Goal: Task Accomplishment & Management: Manage account settings

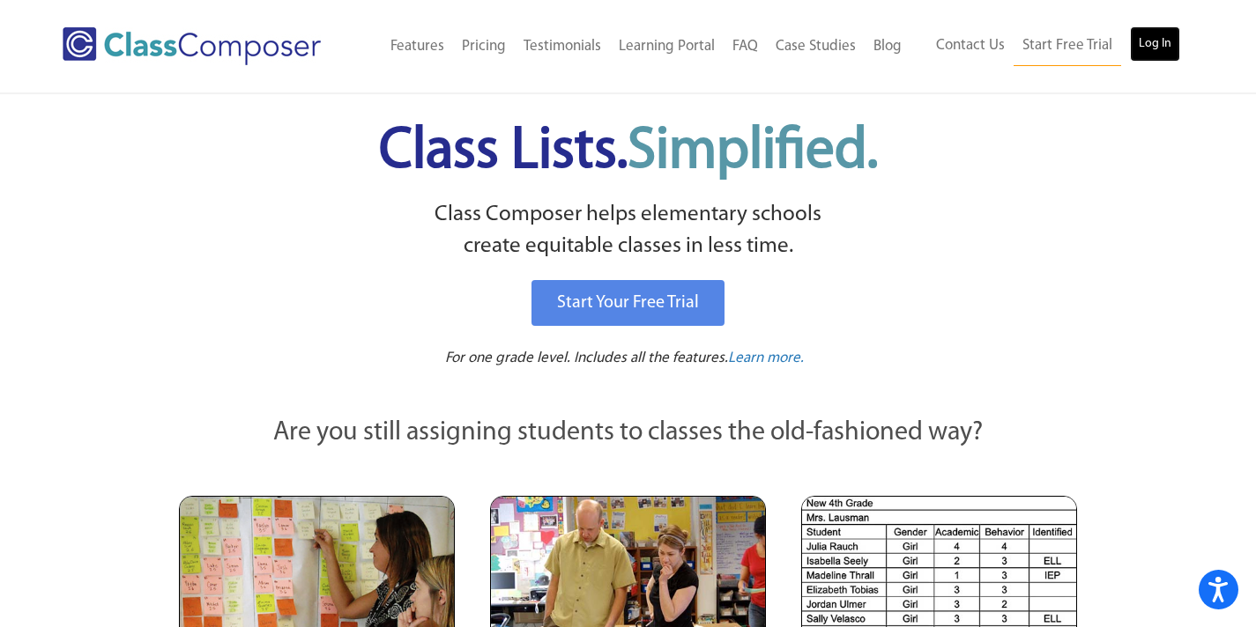
click at [1149, 40] on link "Log In" at bounding box center [1155, 43] width 50 height 35
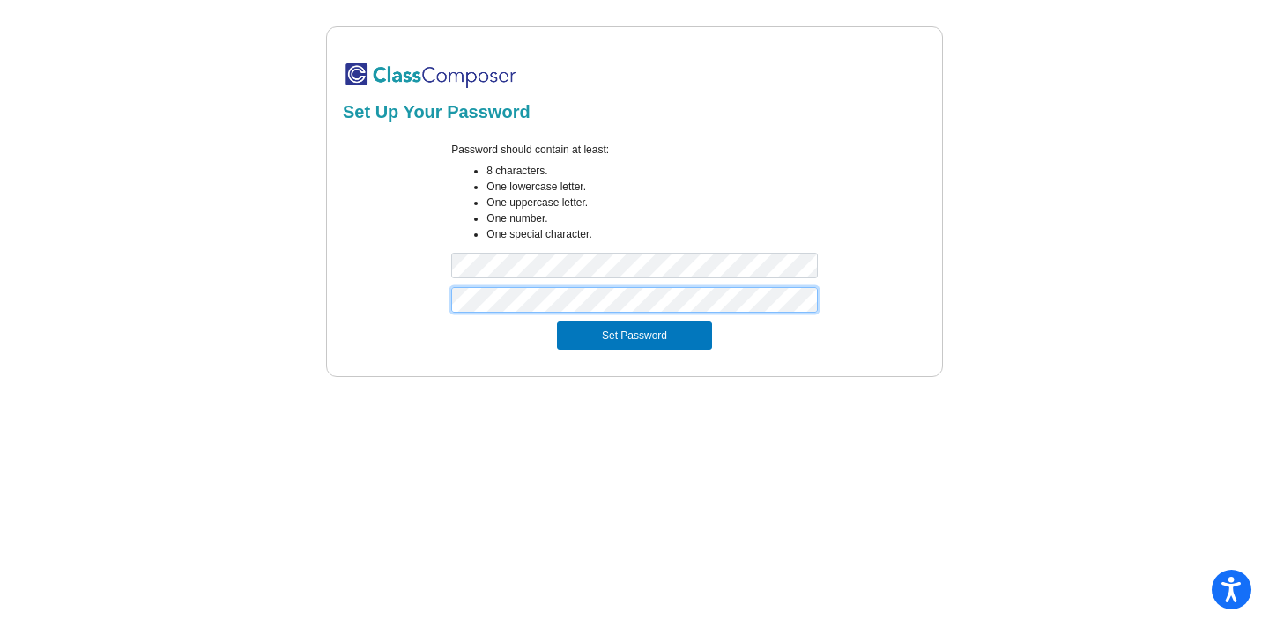
click at [557, 322] on button "Set Password" at bounding box center [634, 336] width 155 height 28
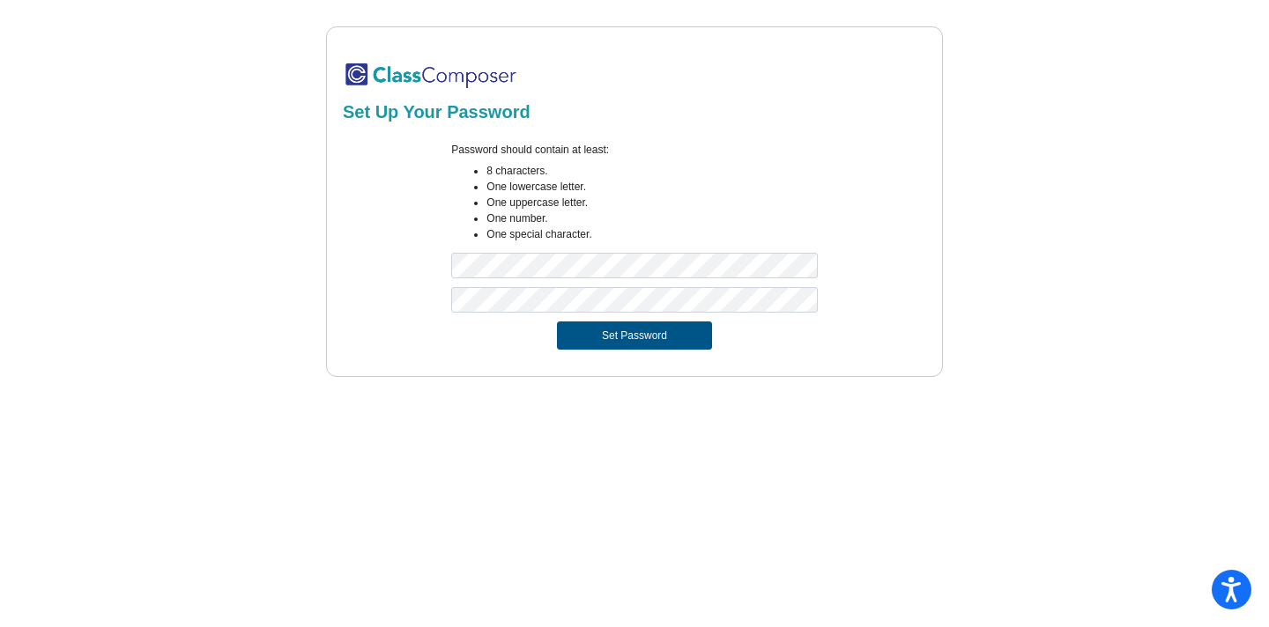
click at [654, 334] on button "Set Password" at bounding box center [634, 336] width 155 height 28
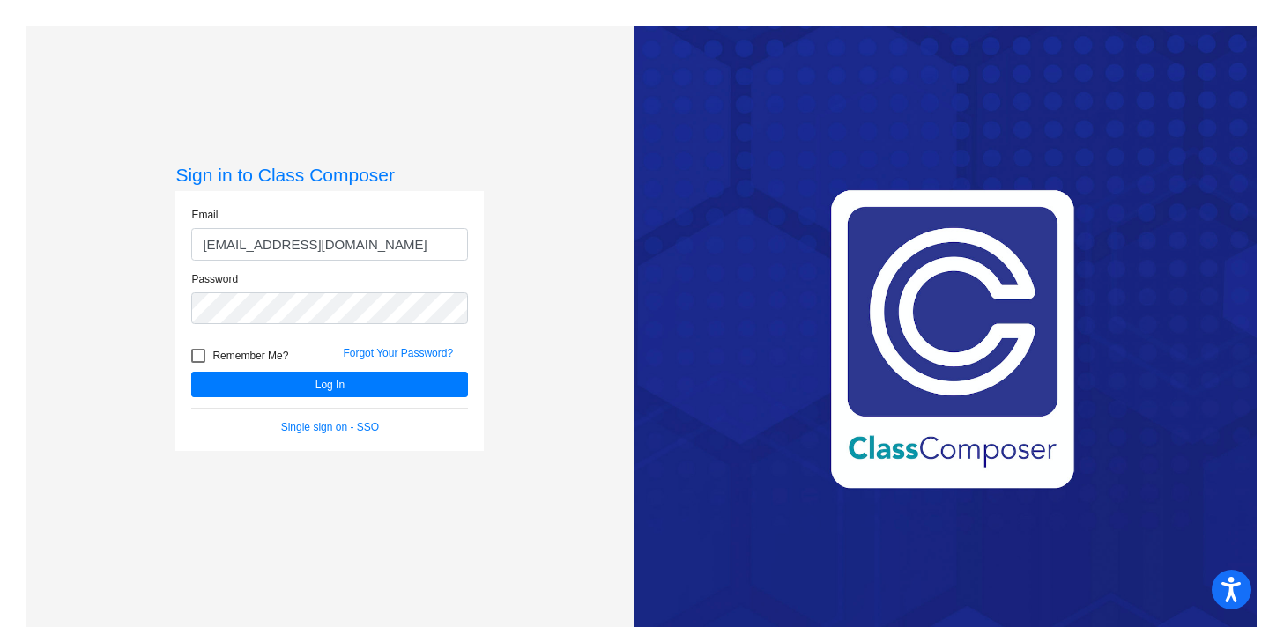
type input "cabfeoa@asf.edu.mx"
click at [196, 356] on div at bounding box center [198, 356] width 14 height 14
click at [197, 363] on input "Remember Me?" at bounding box center [197, 363] width 1 height 1
checkbox input "true"
click at [340, 381] on button "Log In" at bounding box center [329, 385] width 277 height 26
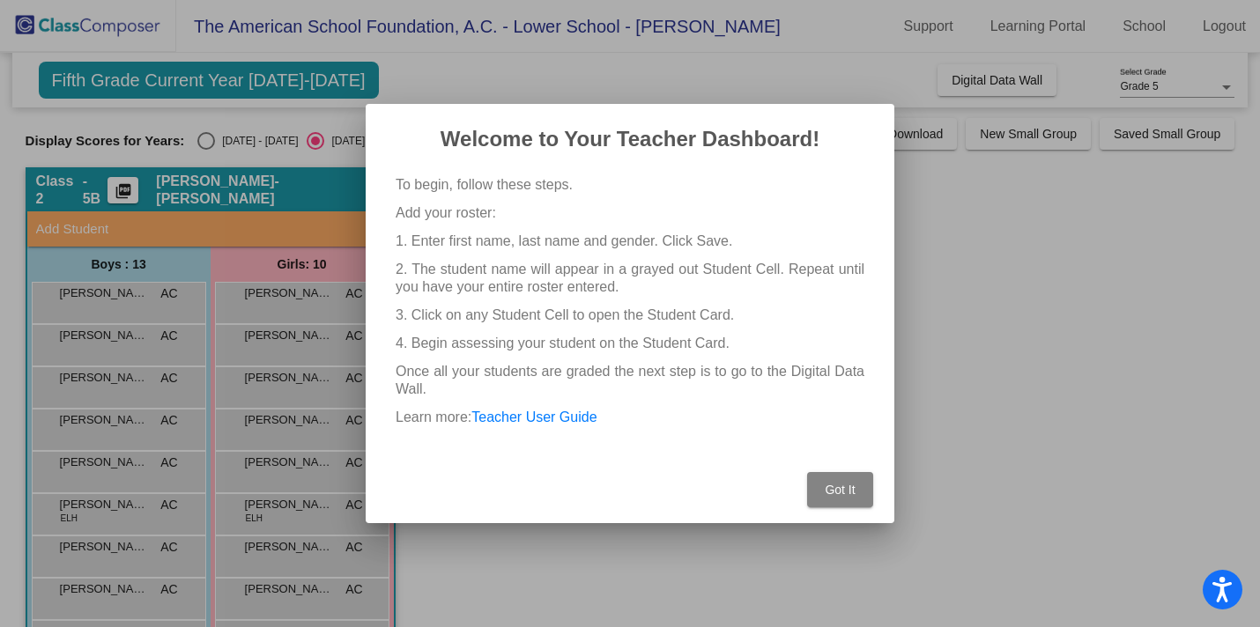
click at [833, 487] on span "Got It" at bounding box center [840, 490] width 30 height 14
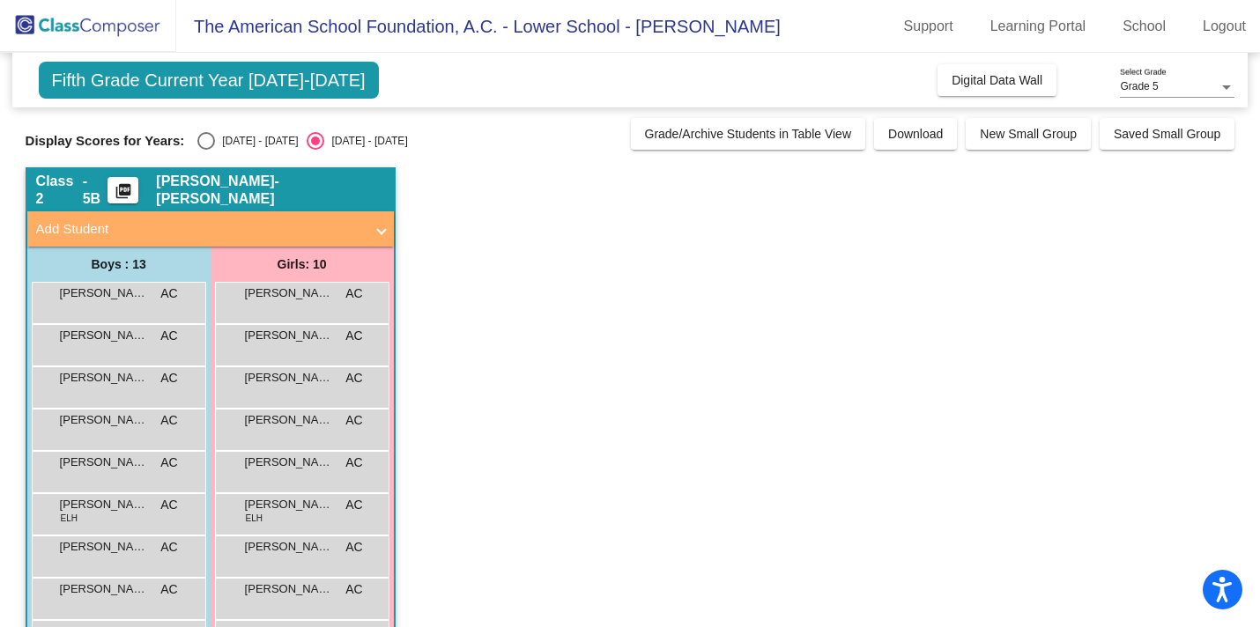
click at [758, 338] on app-classroom "Class 2 - 5B picture_as_pdf Amy Cabfeo-Hester Add Student First Name Last Name …" at bounding box center [631, 513] width 1210 height 693
click at [379, 230] on span at bounding box center [381, 229] width 7 height 20
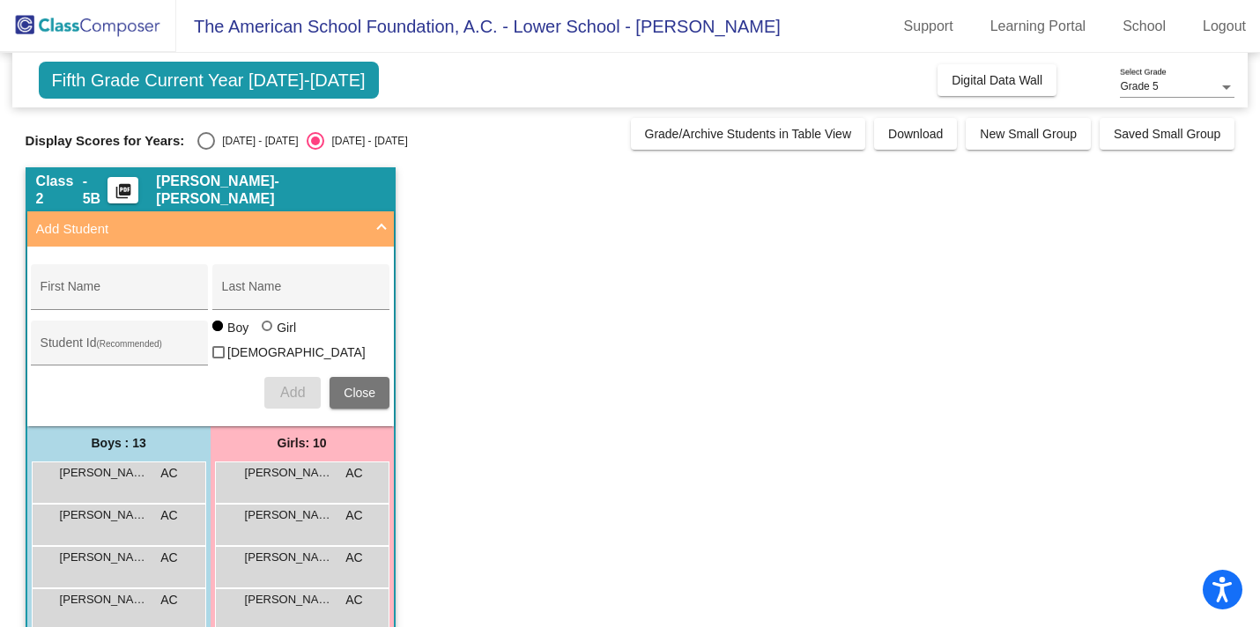
click at [561, 293] on app-classroom "Class 2 - 5B picture_as_pdf Amy Cabfeo-Hester Add Student First Name Last Name …" at bounding box center [631, 603] width 1210 height 872
click at [141, 480] on div "ALEJANDRO DANA AC lock do_not_disturb_alt" at bounding box center [117, 481] width 168 height 36
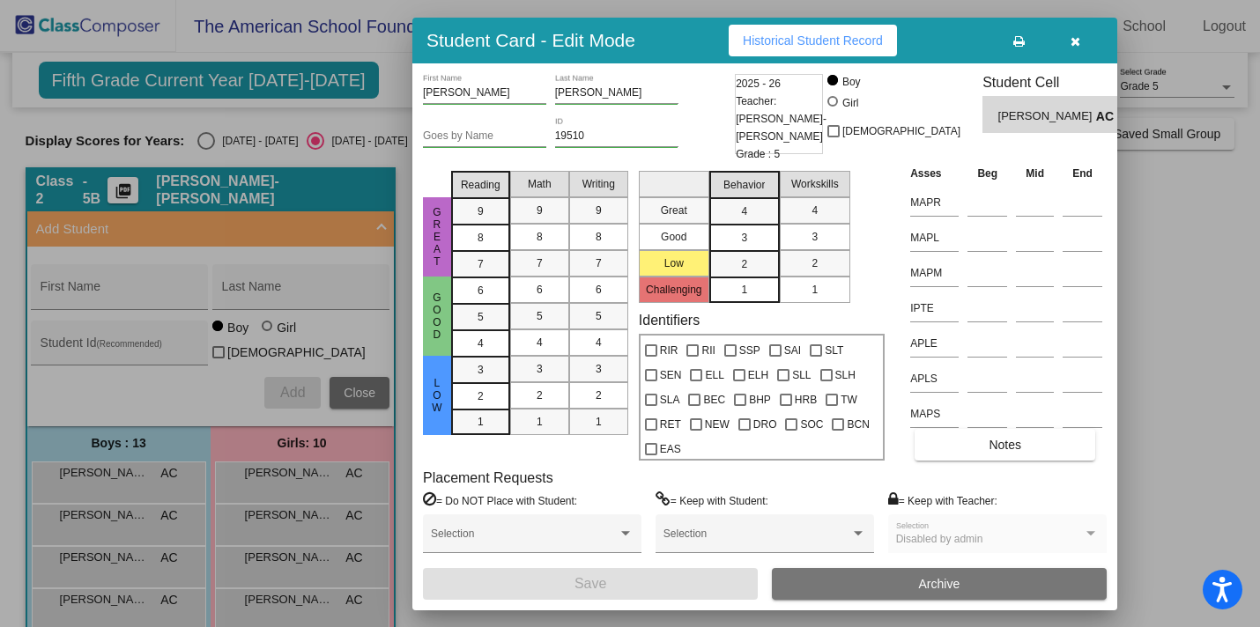
click at [1251, 300] on div at bounding box center [630, 313] width 1260 height 627
